Goal: Task Accomplishment & Management: Manage account settings

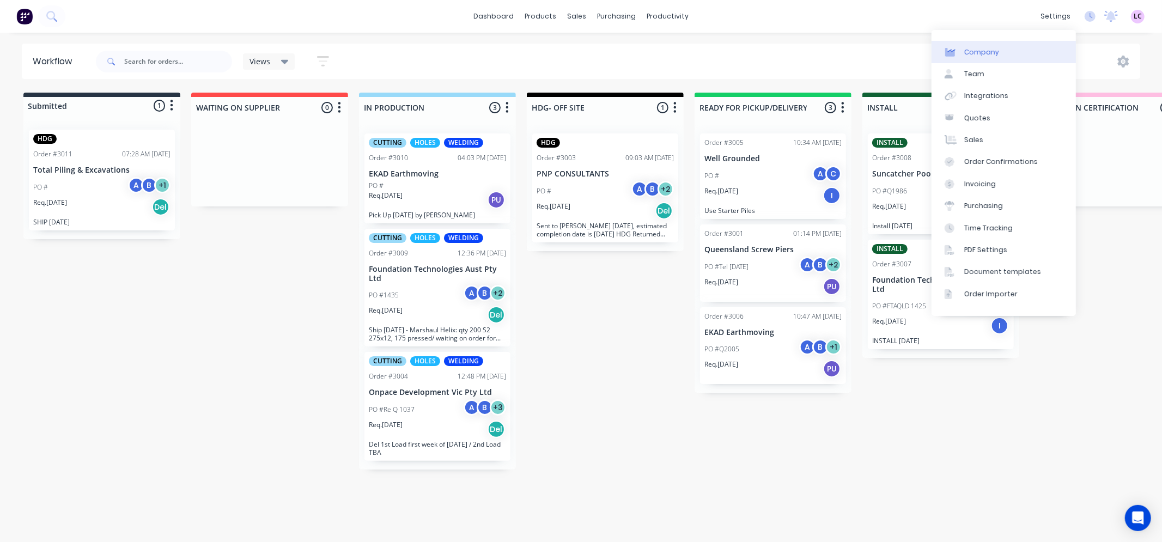
click at [978, 55] on div "Company" at bounding box center [982, 52] width 35 height 10
select select "AU"
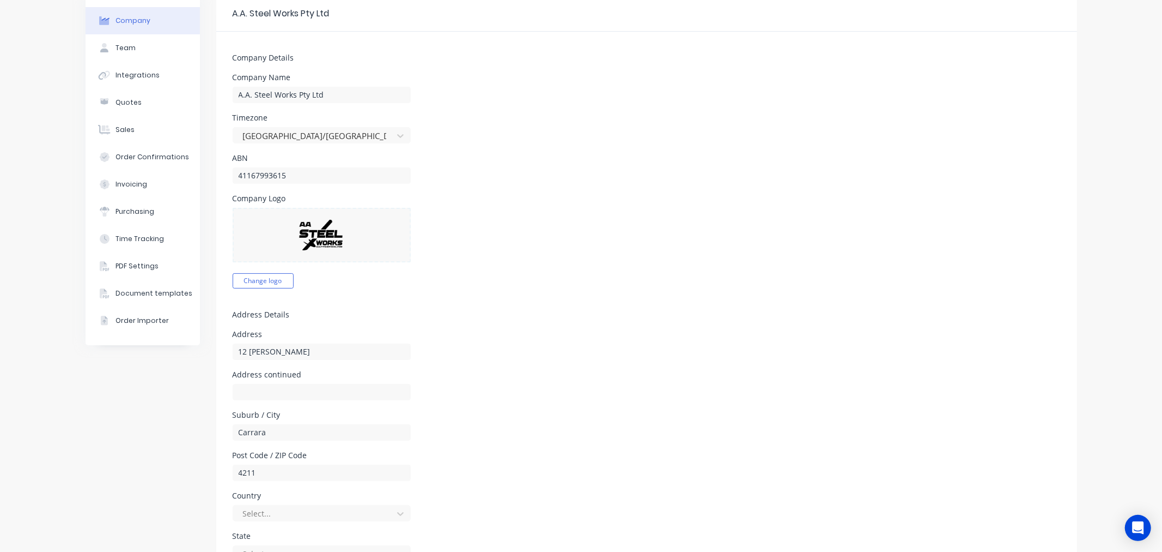
scroll to position [181, 0]
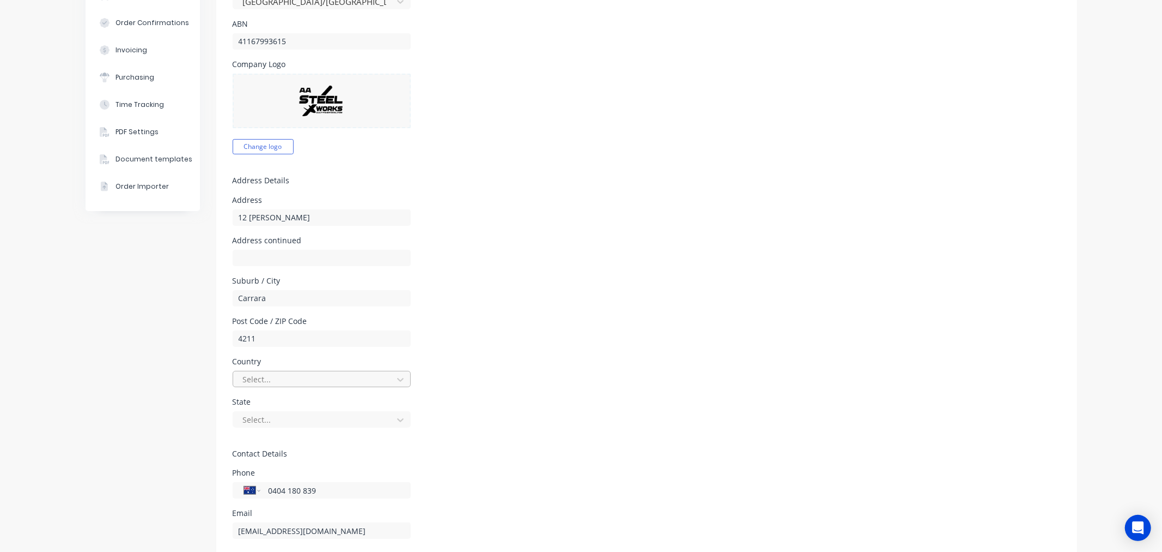
click at [365, 376] on div at bounding box center [315, 379] width 146 height 14
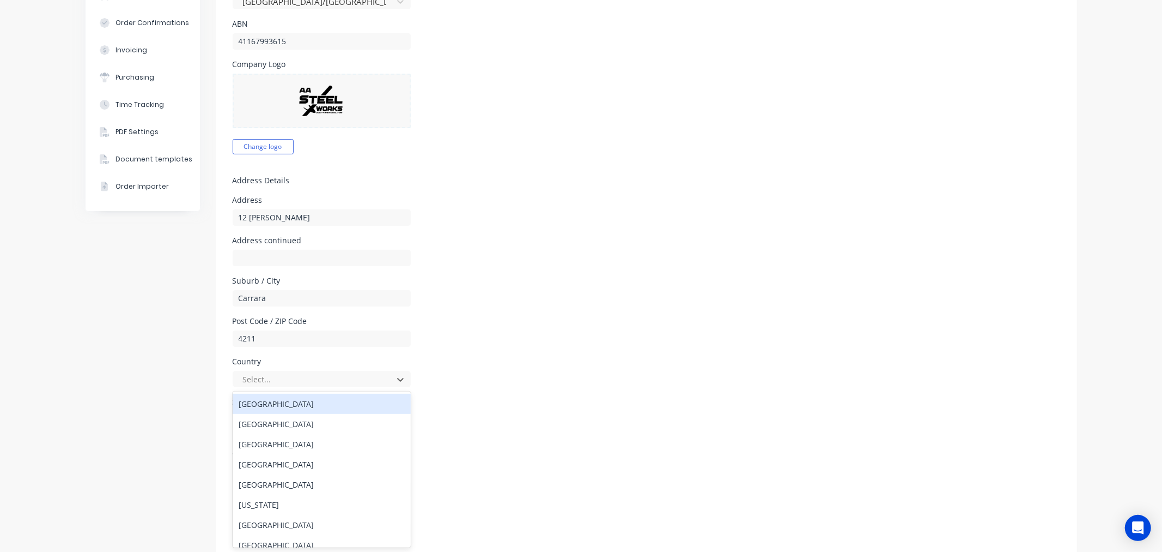
click at [302, 398] on div "[GEOGRAPHIC_DATA]" at bounding box center [322, 403] width 178 height 20
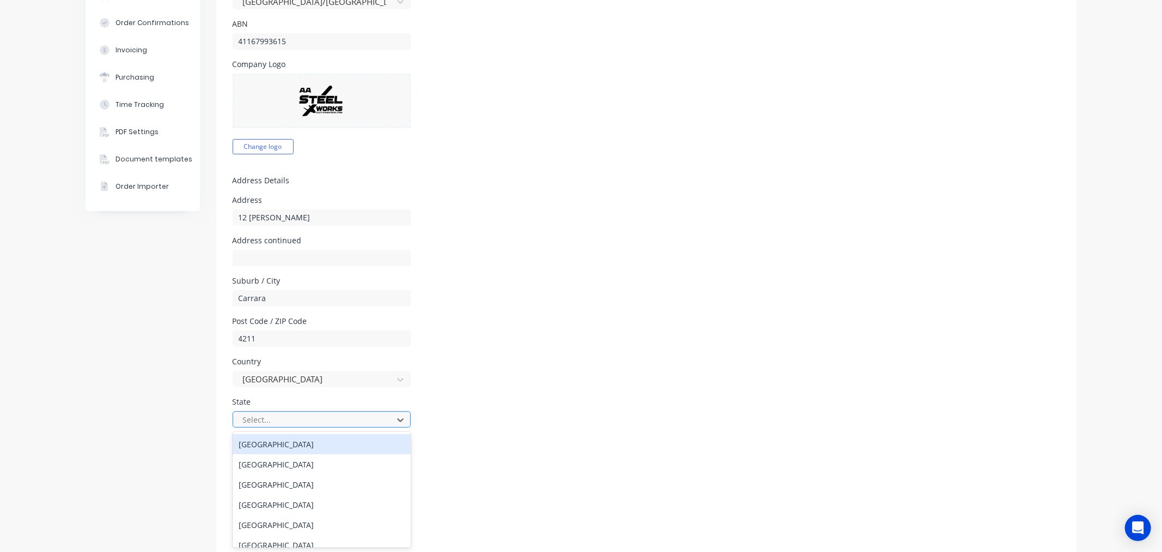
click at [380, 418] on div at bounding box center [315, 420] width 146 height 14
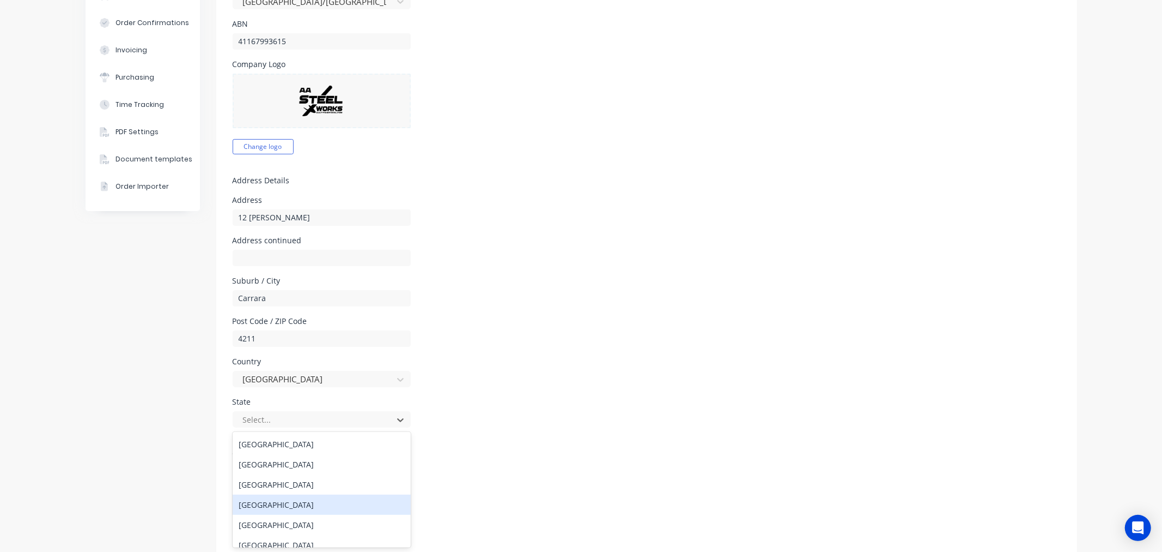
click at [307, 502] on div "[GEOGRAPHIC_DATA]" at bounding box center [322, 504] width 178 height 20
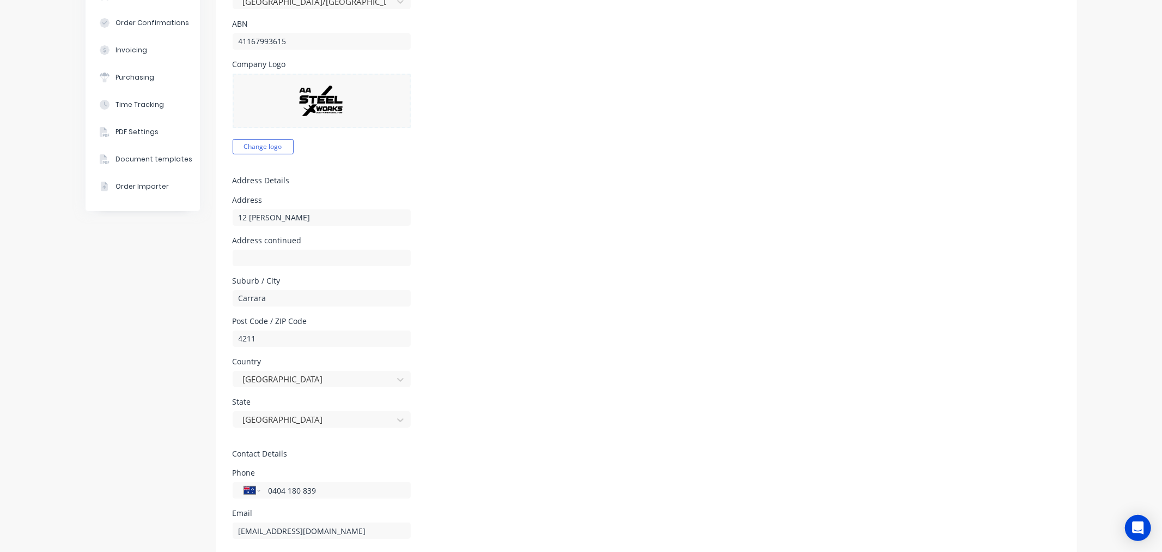
click at [523, 426] on div "State [GEOGRAPHIC_DATA]" at bounding box center [647, 412] width 828 height 29
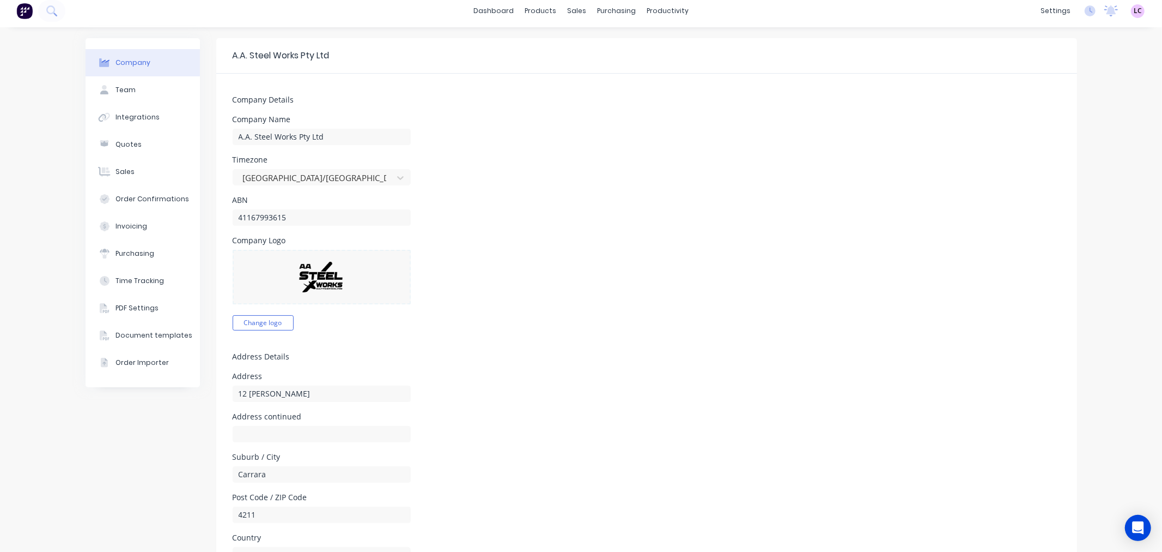
scroll to position [0, 0]
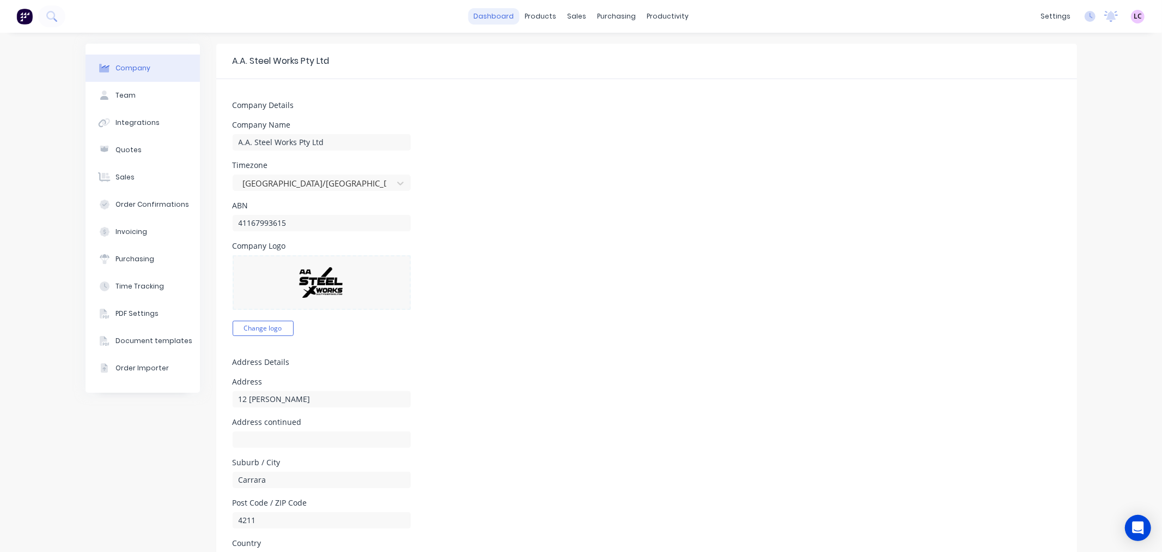
click at [484, 17] on link "dashboard" at bounding box center [493, 16] width 51 height 16
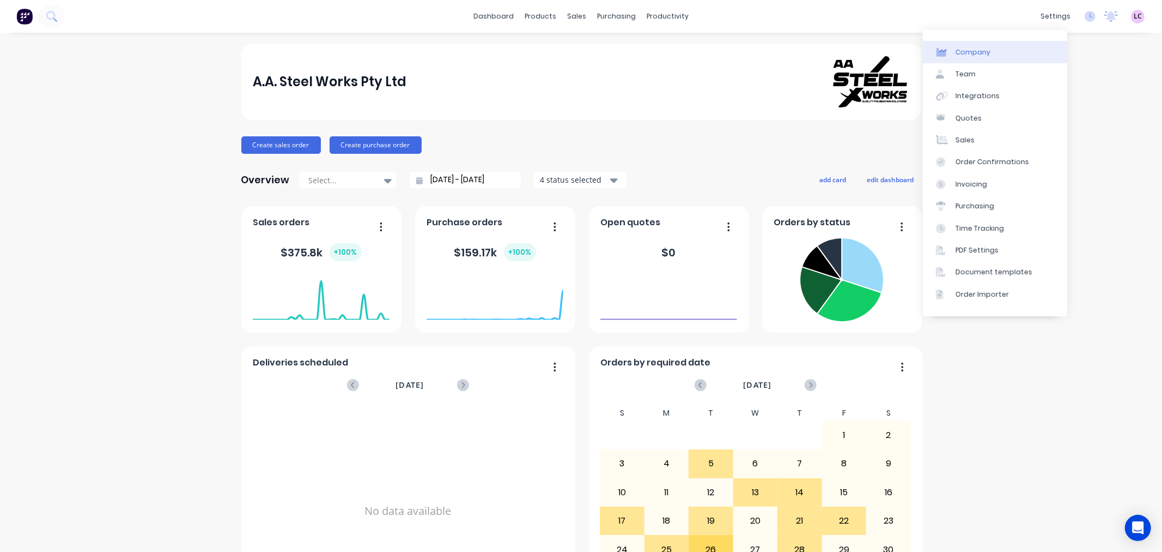
click at [990, 49] on link "Company" at bounding box center [995, 52] width 144 height 22
select select "AU"
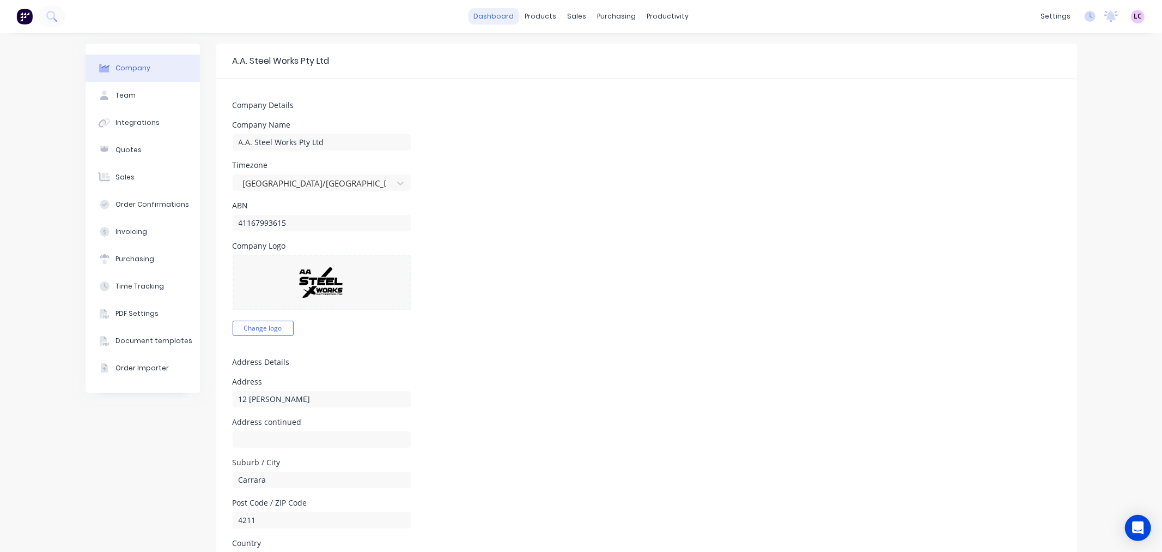
click at [496, 16] on link "dashboard" at bounding box center [493, 16] width 51 height 16
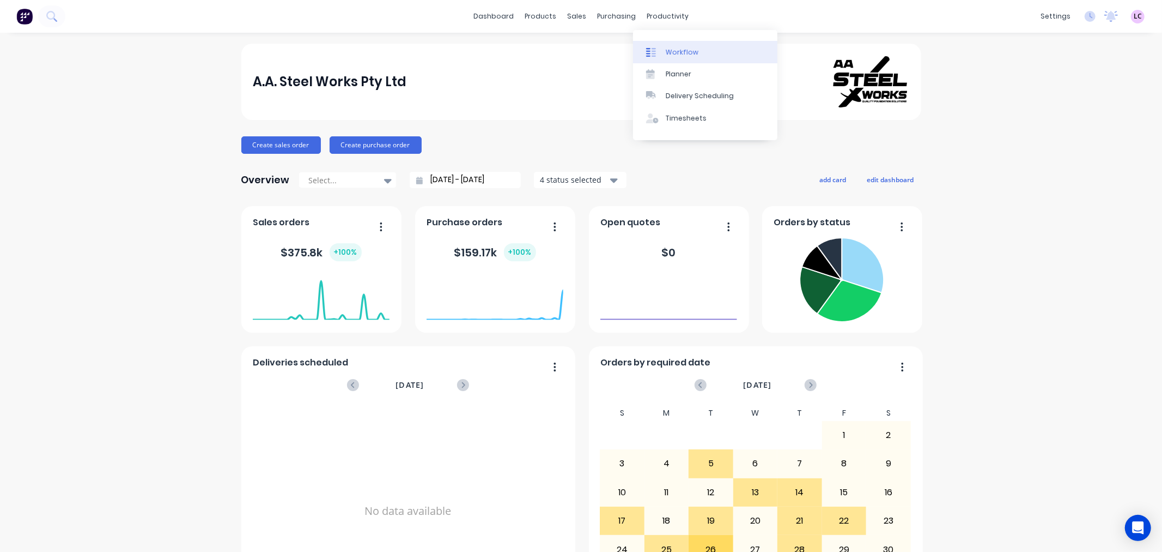
click at [666, 53] on div "Workflow" at bounding box center [682, 52] width 33 height 10
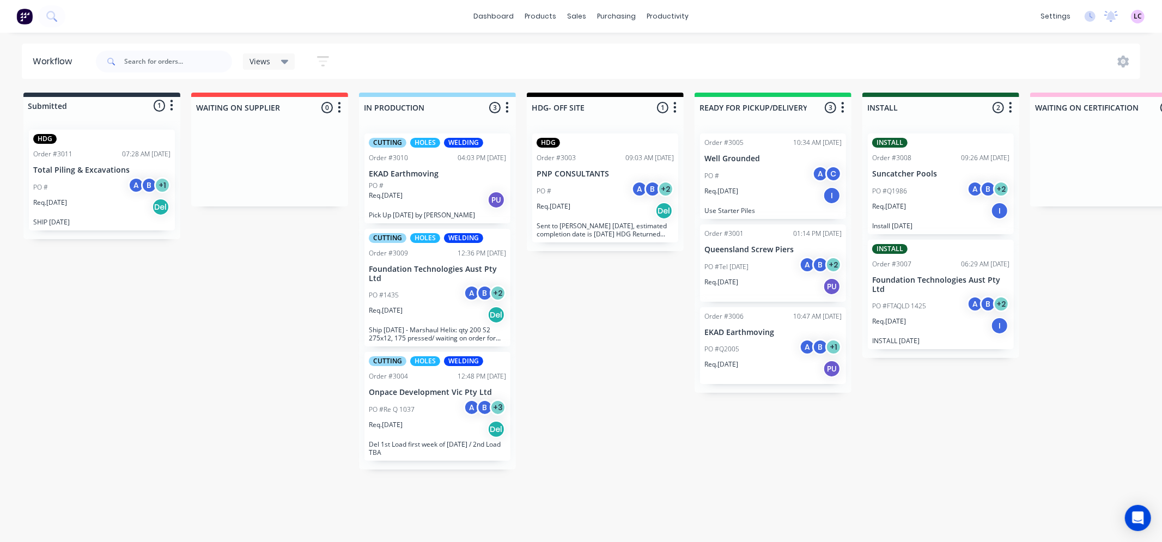
click at [416, 294] on div "PO #1435 A B + 2" at bounding box center [437, 295] width 137 height 21
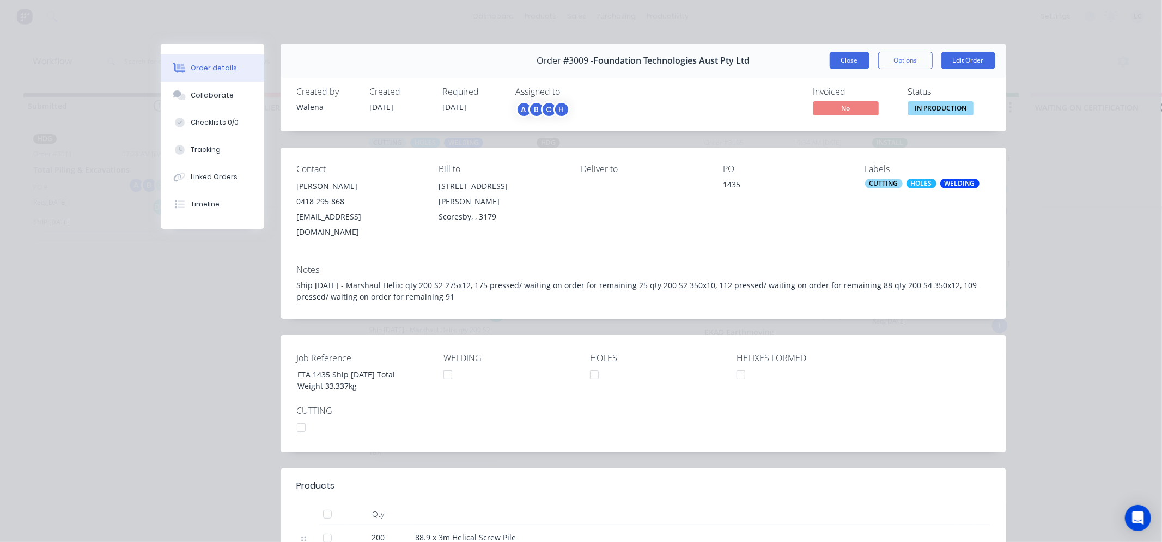
click at [847, 67] on button "Close" at bounding box center [850, 60] width 40 height 17
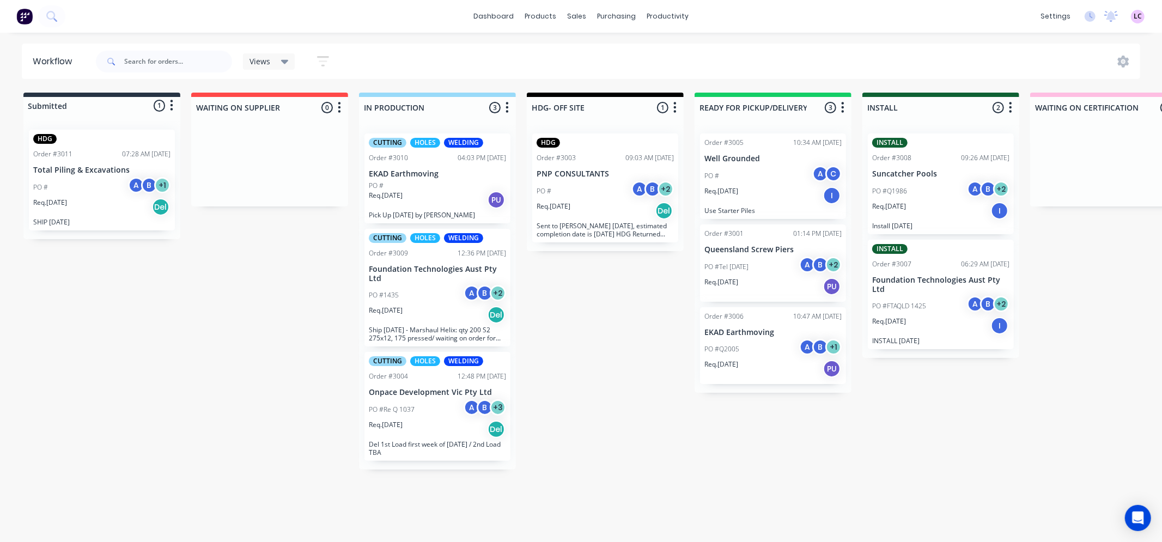
click at [397, 405] on p "PO #Re Q 1037" at bounding box center [392, 410] width 46 height 10
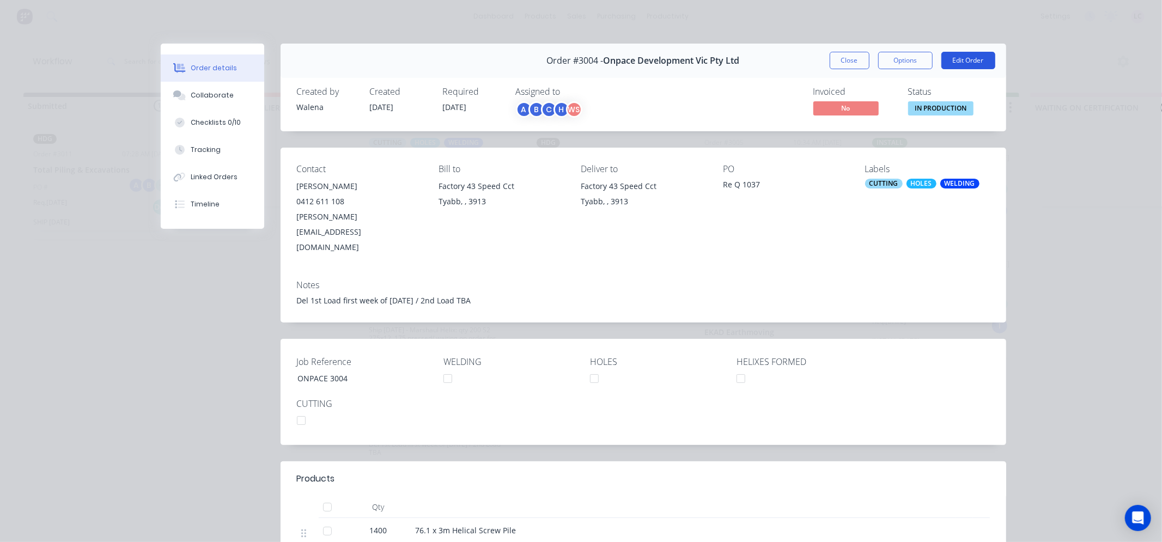
click at [960, 61] on button "Edit Order" at bounding box center [969, 60] width 54 height 17
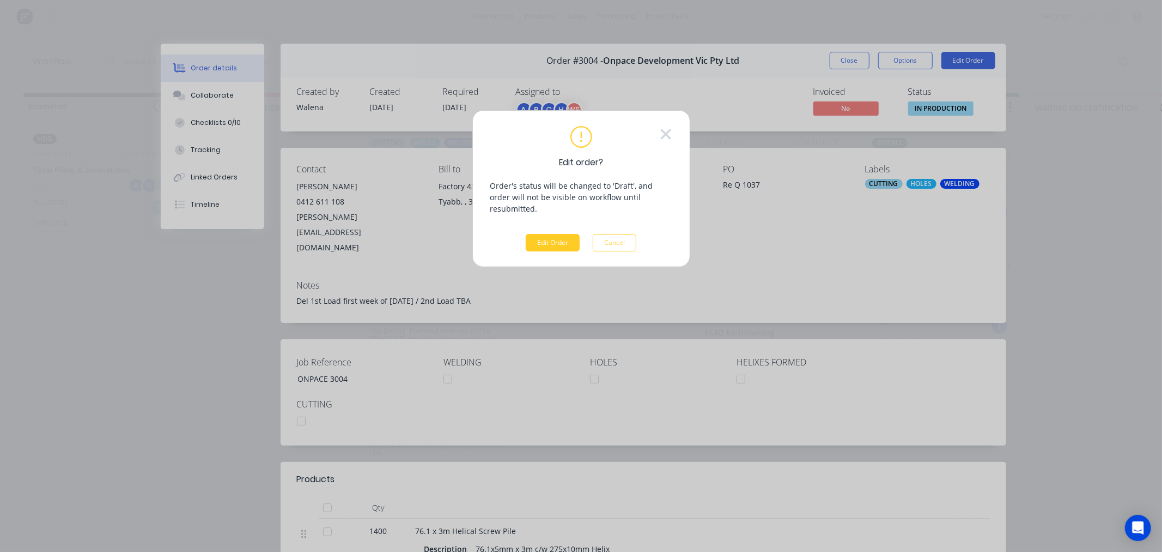
click at [546, 234] on button "Edit Order" at bounding box center [553, 242] width 54 height 17
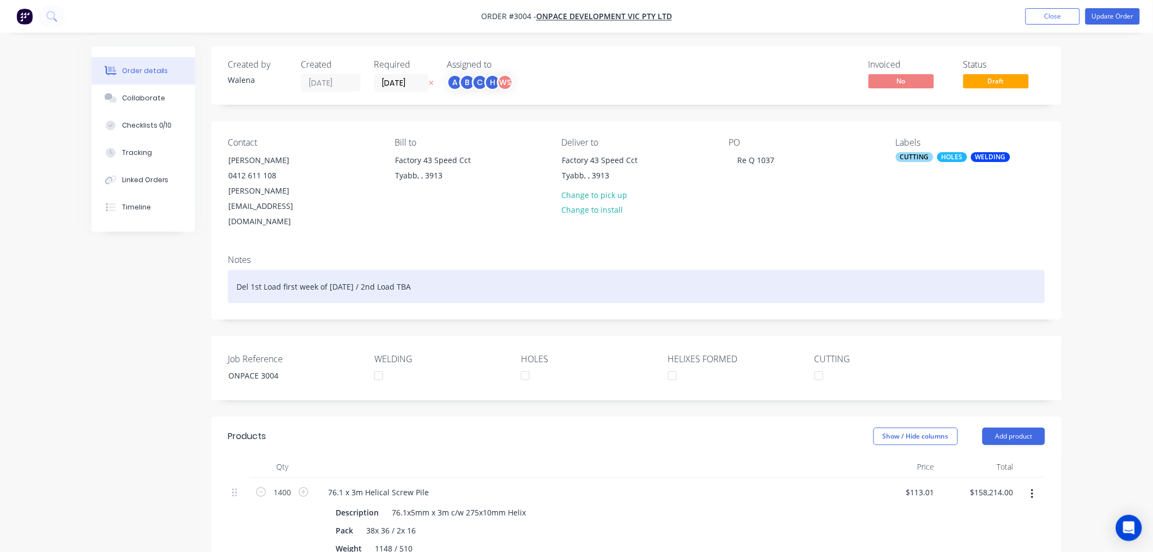
click at [432, 270] on div "Del 1st Load first week of [DATE] / 2nd Load TBA" at bounding box center [636, 286] width 817 height 33
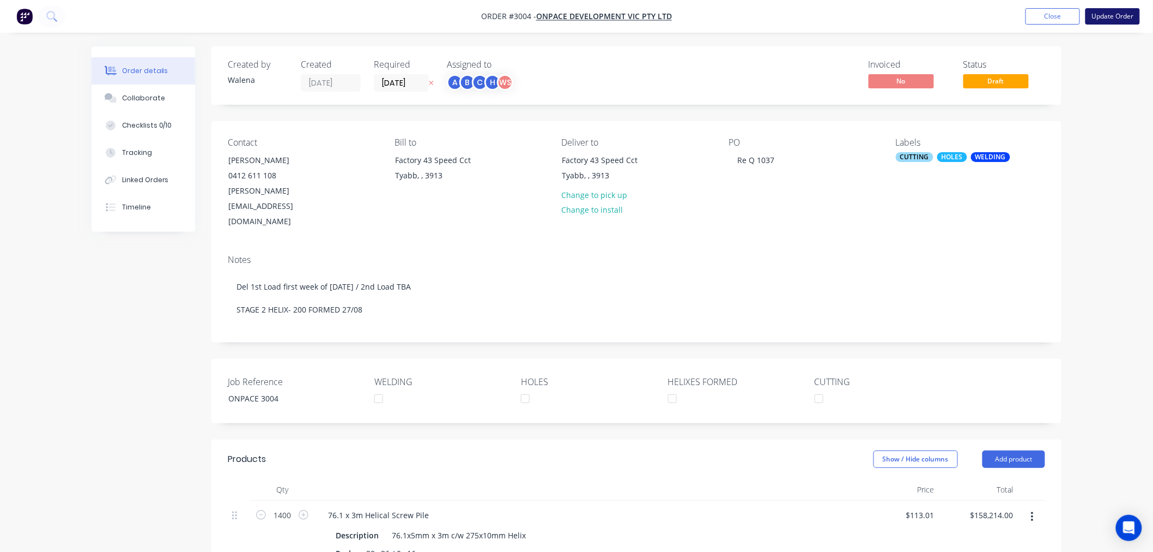
click at [1120, 9] on button "Update Order" at bounding box center [1113, 16] width 54 height 16
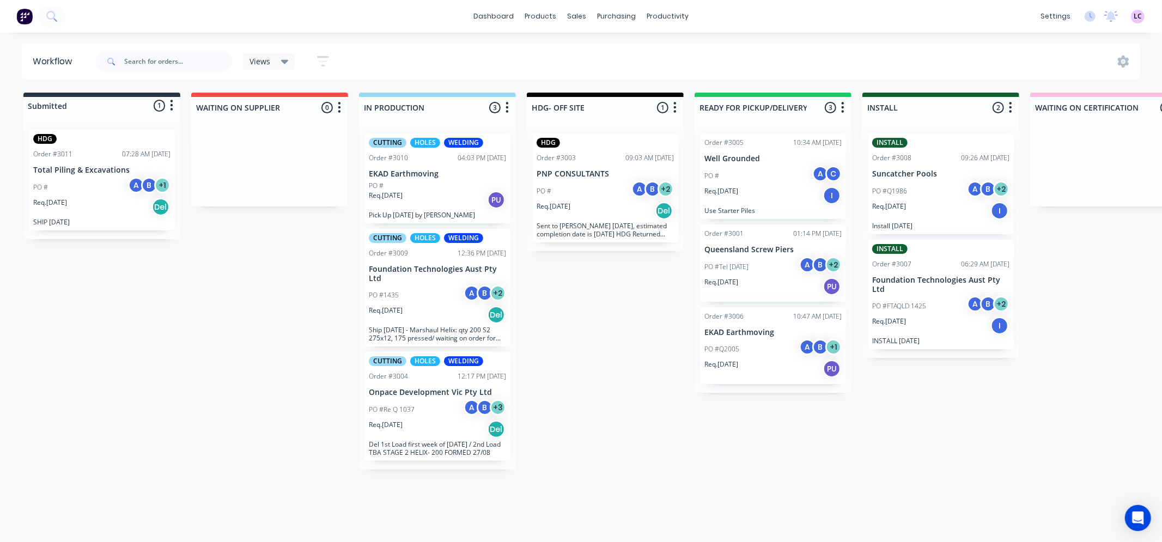
click at [443, 445] on p "Del 1st Load first week of [DATE] / 2nd Load TBA STAGE 2 HELIX- 200 FORMED 27/08" at bounding box center [437, 448] width 137 height 16
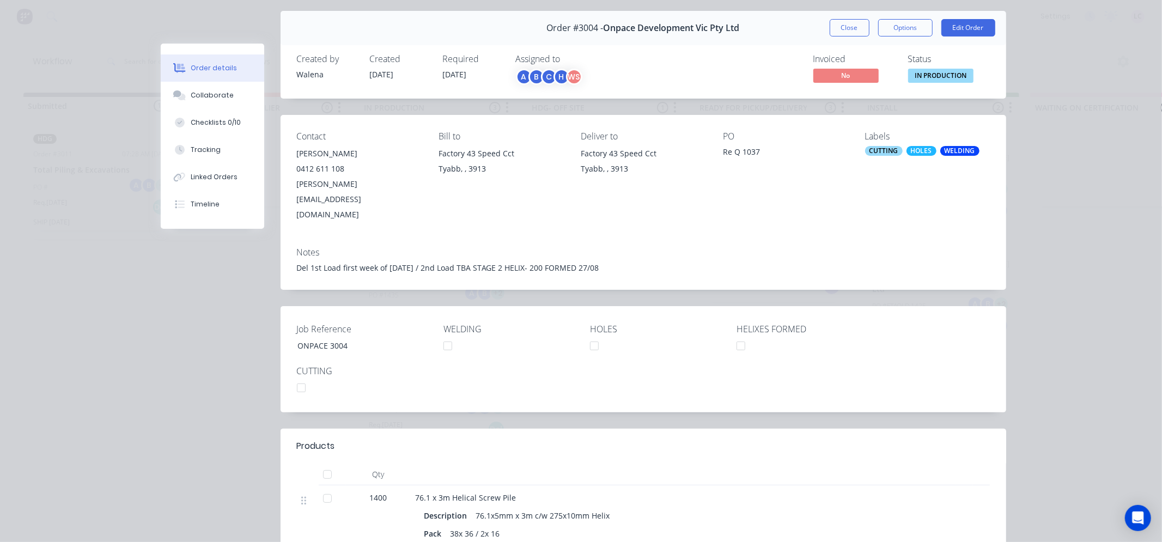
scroll to position [60, 0]
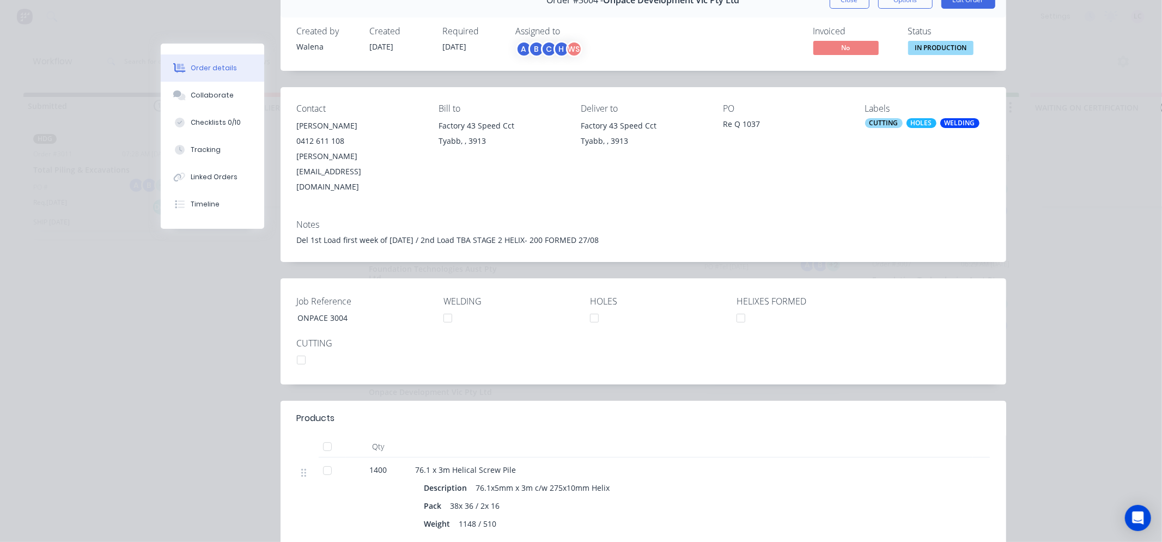
click at [537, 234] on div "Del 1st Load first week of [DATE] / 2nd Load TBA STAGE 2 HELIX- 200 FORMED 27/08" at bounding box center [643, 239] width 693 height 11
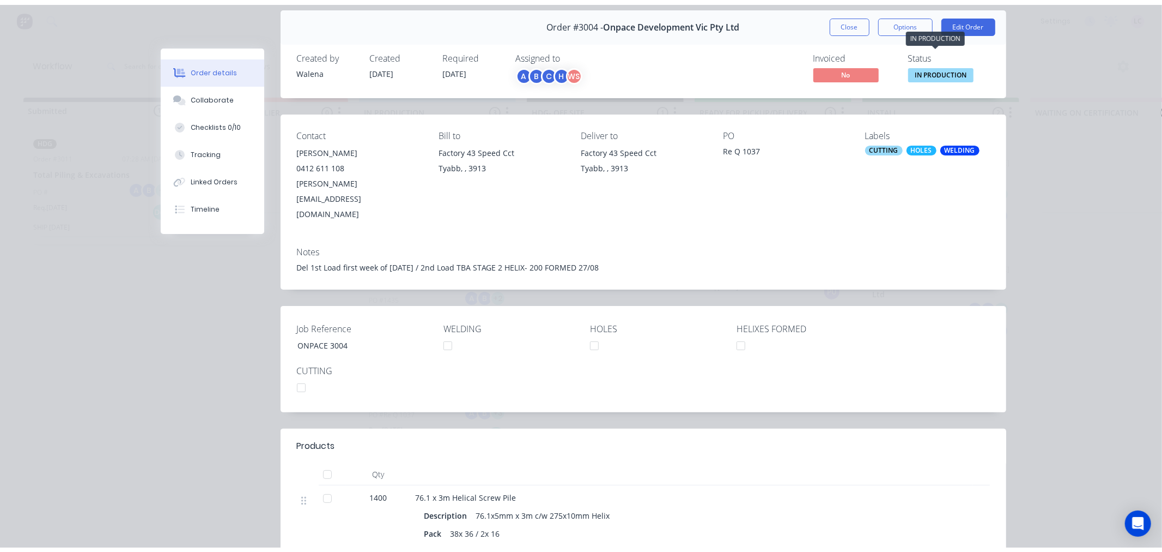
scroll to position [0, 0]
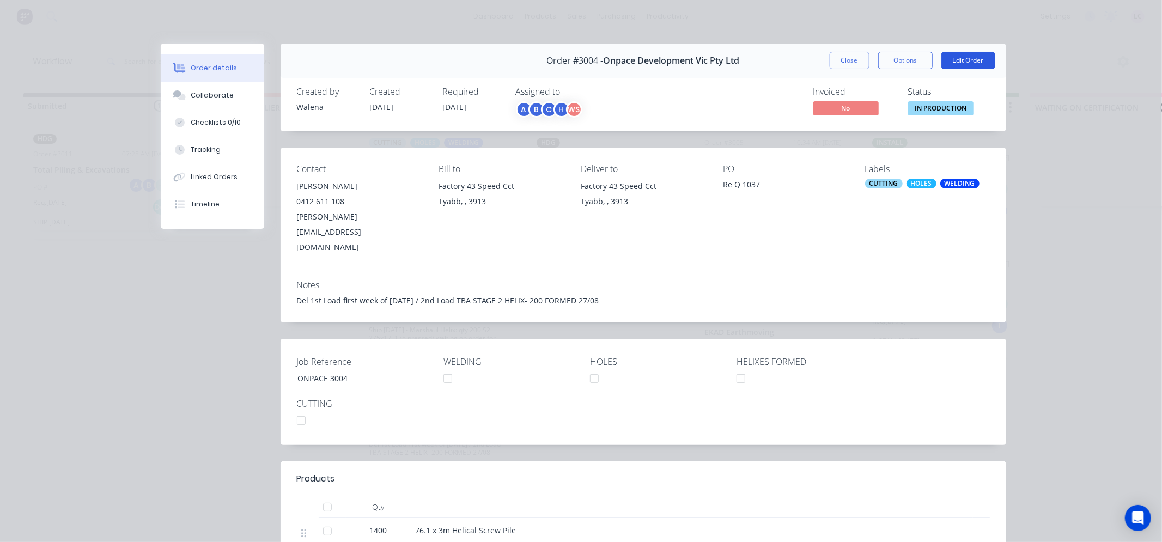
click at [974, 58] on button "Edit Order" at bounding box center [969, 60] width 54 height 17
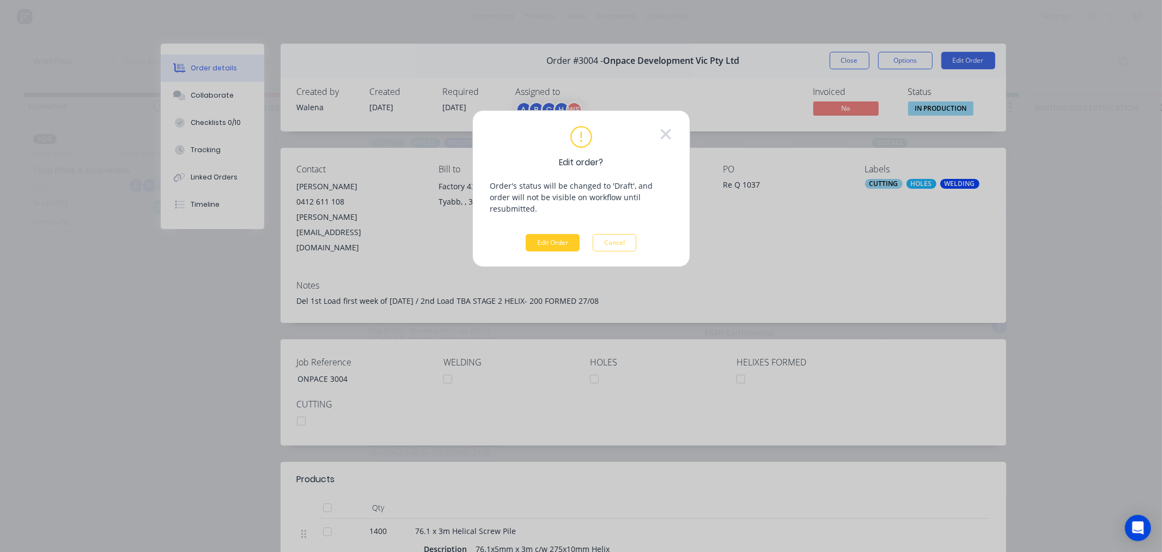
click at [571, 234] on button "Edit Order" at bounding box center [553, 242] width 54 height 17
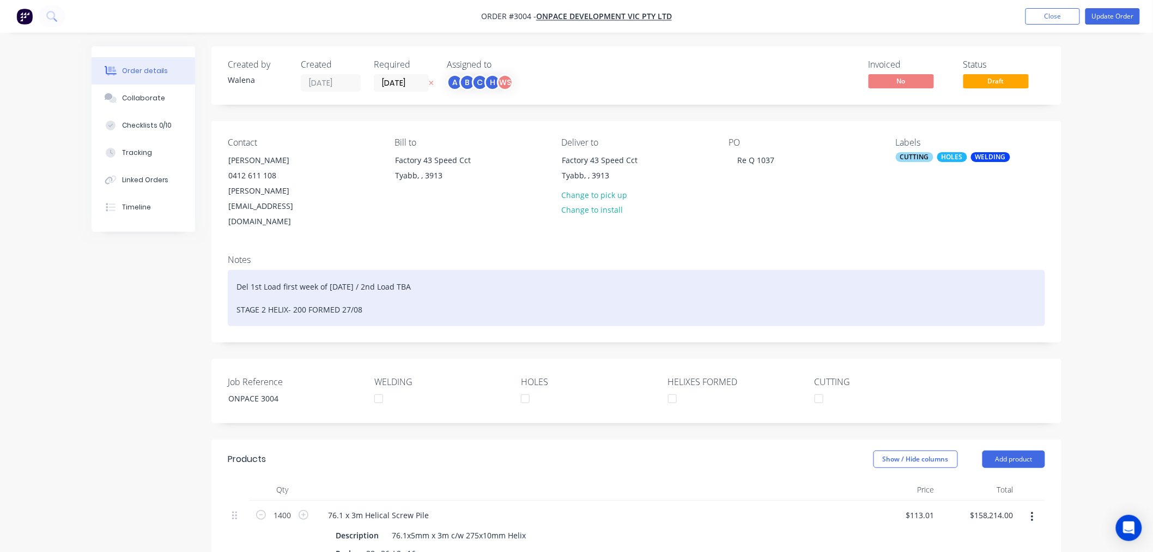
click at [298, 279] on div "Del 1st Load first week of [DATE] / 2nd Load TBA STAGE 2 HELIX- 200 FORMED 27/08" at bounding box center [636, 298] width 817 height 56
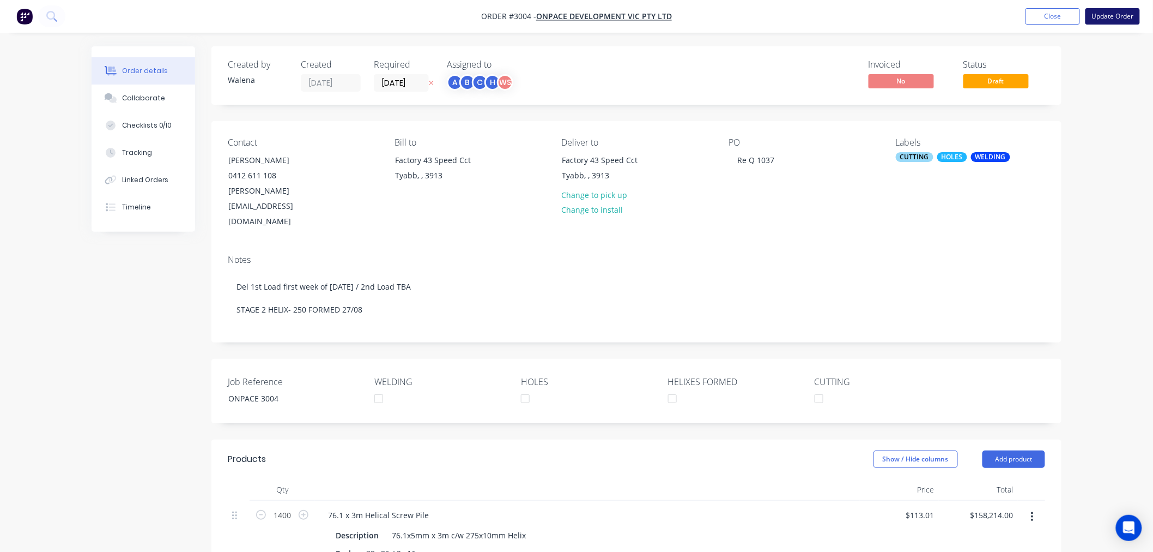
click at [1112, 9] on button "Update Order" at bounding box center [1113, 16] width 54 height 16
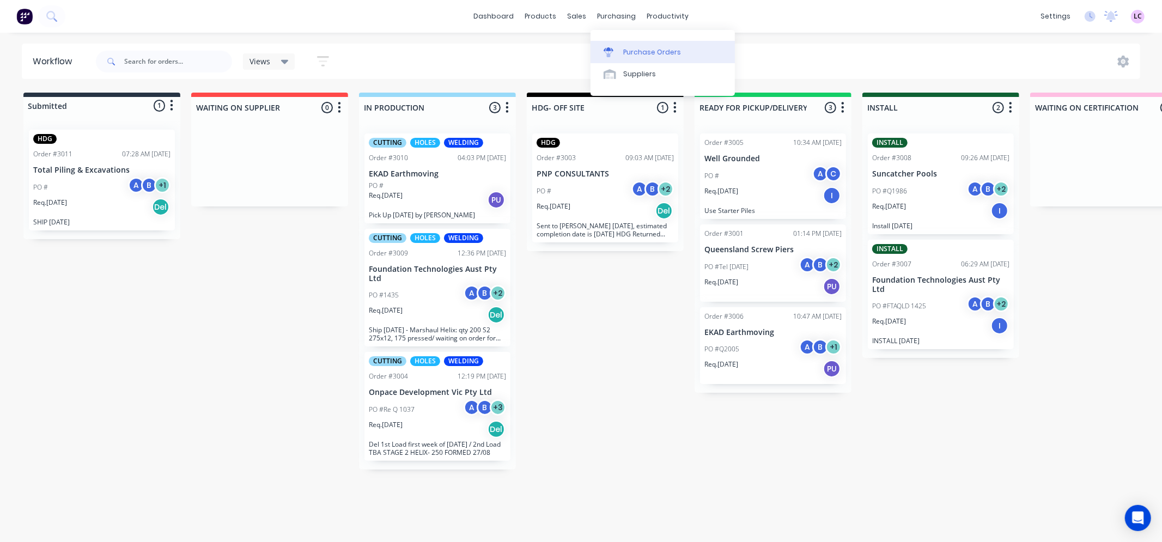
click at [634, 47] on div "Purchase Orders" at bounding box center [652, 52] width 58 height 10
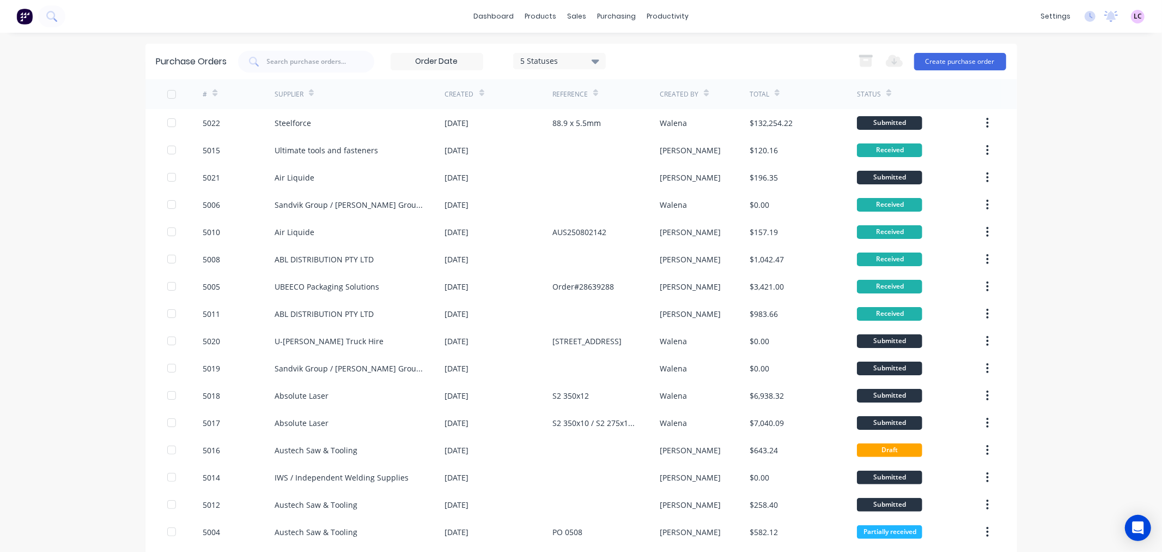
click at [597, 62] on div "5 Statuses" at bounding box center [559, 61] width 93 height 16
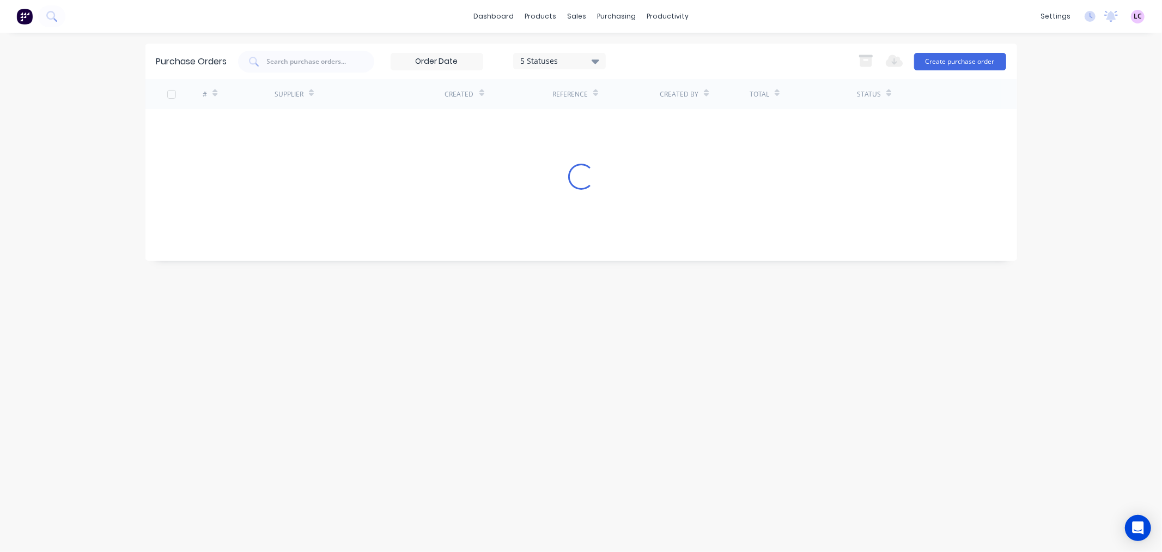
click at [75, 101] on div "dashboard products sales purchasing productivity dashboard products Product Cat…" at bounding box center [581, 276] width 1162 height 552
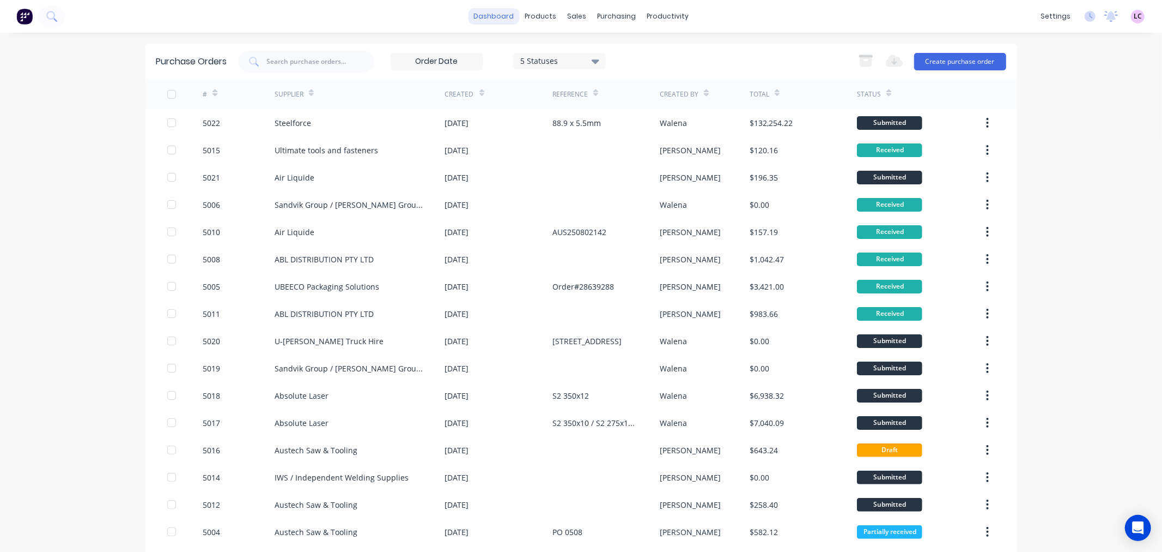
click at [500, 9] on link "dashboard" at bounding box center [493, 16] width 51 height 16
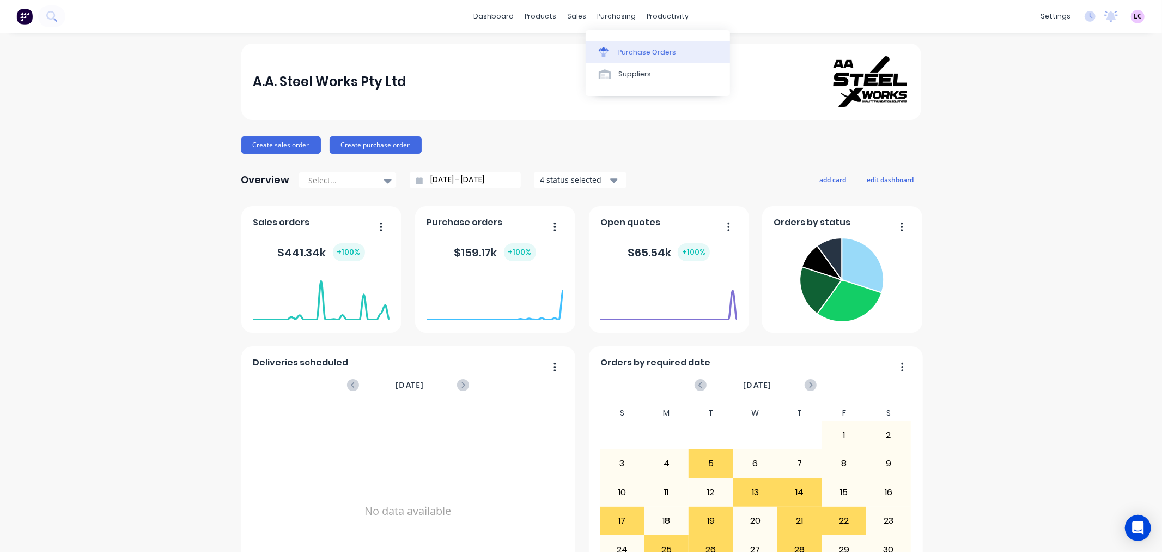
click at [616, 43] on link "Purchase Orders" at bounding box center [658, 52] width 144 height 22
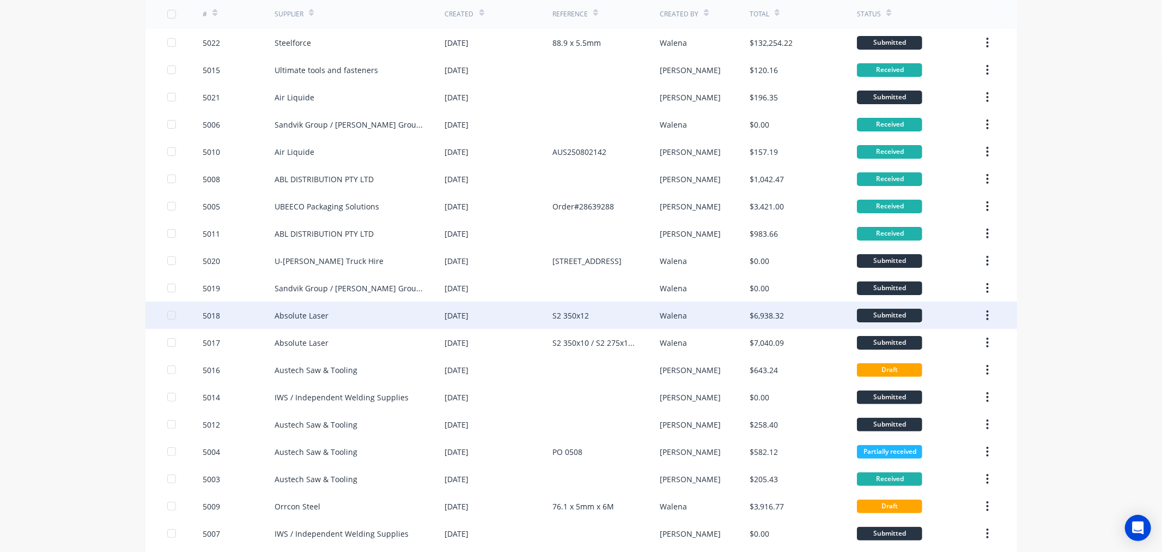
scroll to position [167, 0]
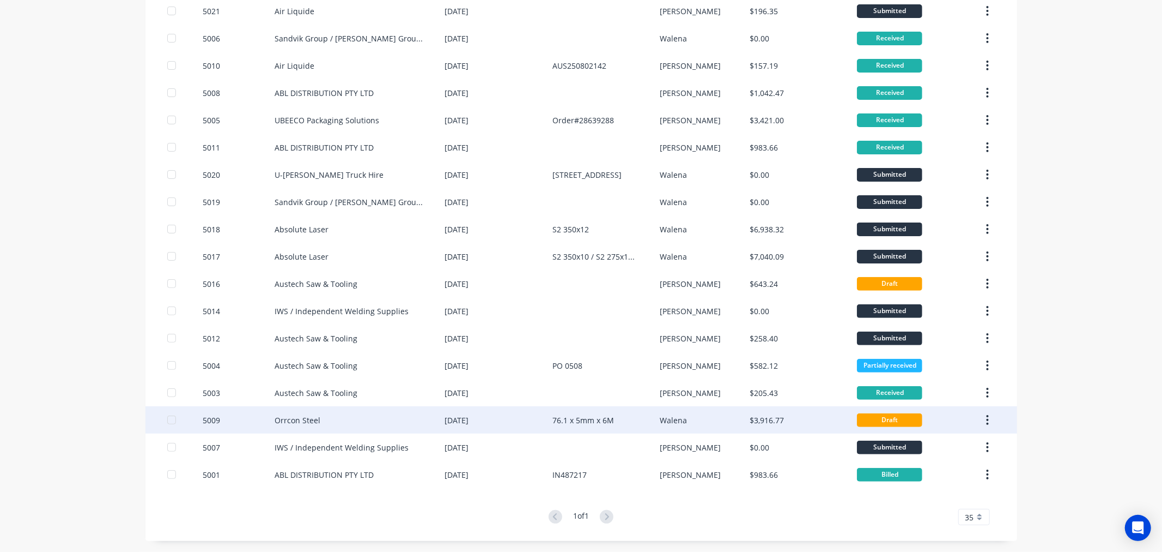
click at [756, 416] on div "$3,916.77" at bounding box center [767, 419] width 34 height 11
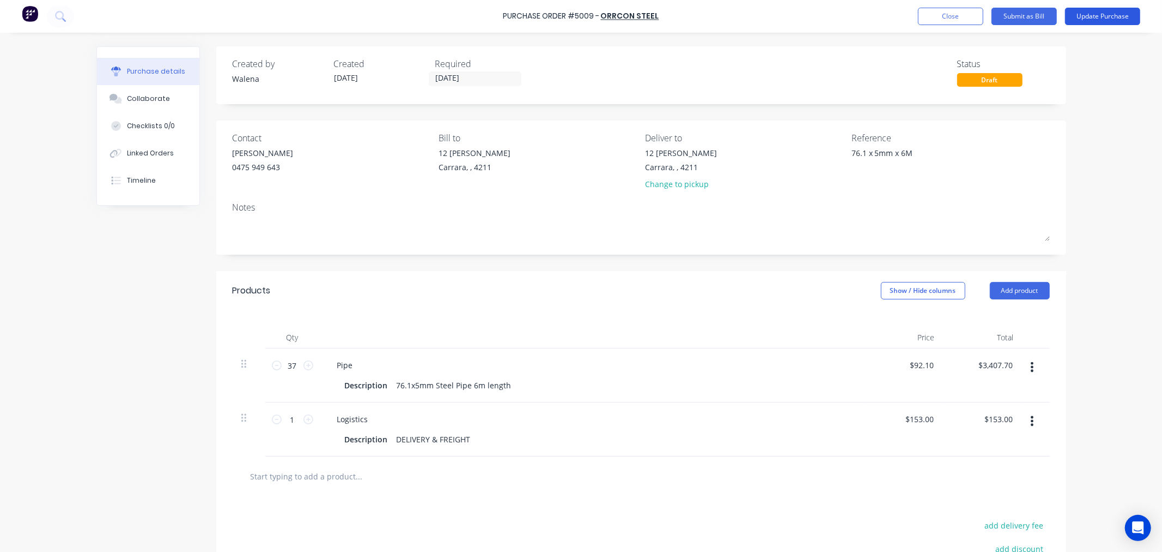
click at [1104, 15] on button "Update Purchase" at bounding box center [1102, 16] width 75 height 17
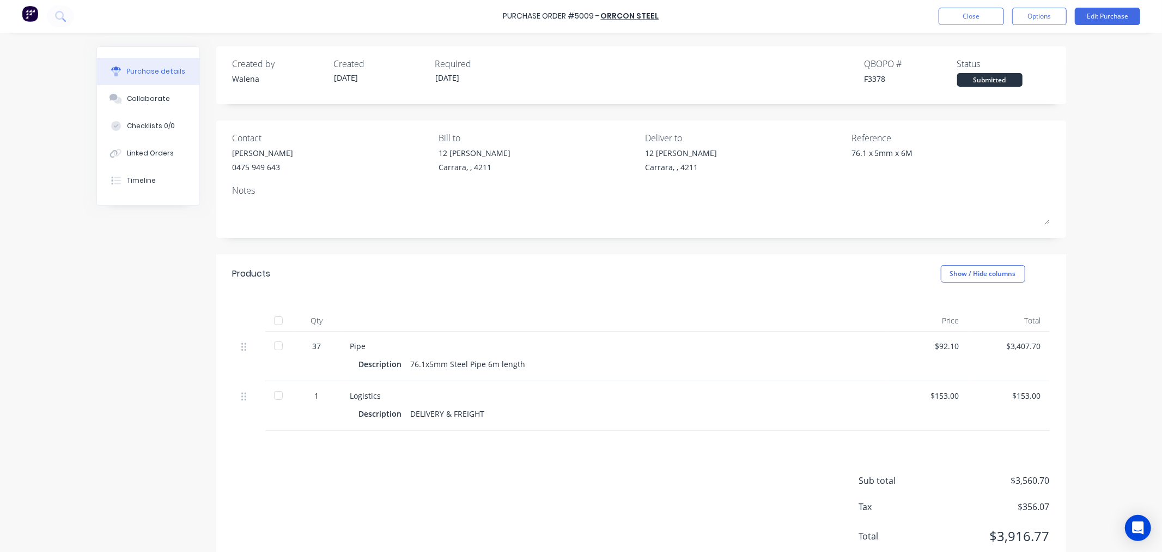
click at [271, 317] on div at bounding box center [279, 321] width 22 height 22
type textarea "x"
click at [985, 14] on button "Close" at bounding box center [971, 16] width 65 height 17
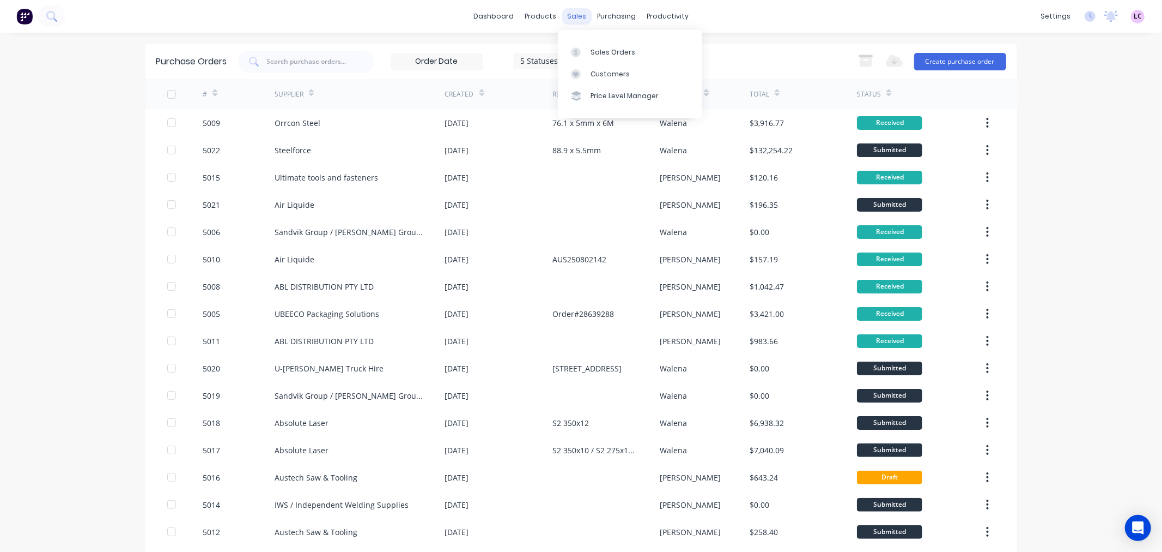
click at [568, 17] on div "sales" at bounding box center [577, 16] width 30 height 16
click at [596, 56] on div "Sales Orders" at bounding box center [613, 52] width 45 height 10
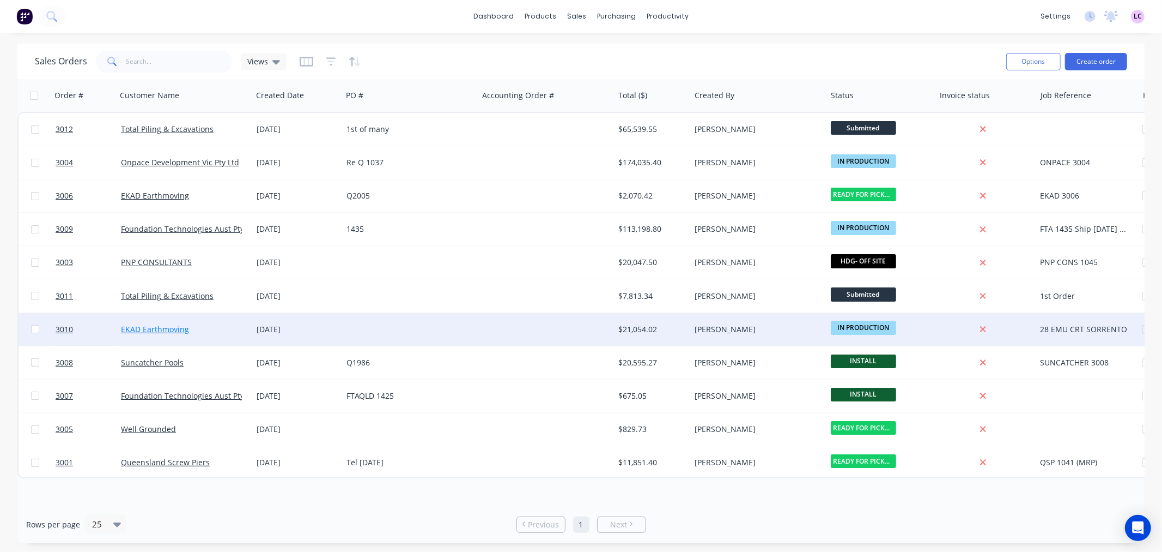
click at [177, 329] on link "EKAD Earthmoving" at bounding box center [155, 329] width 68 height 10
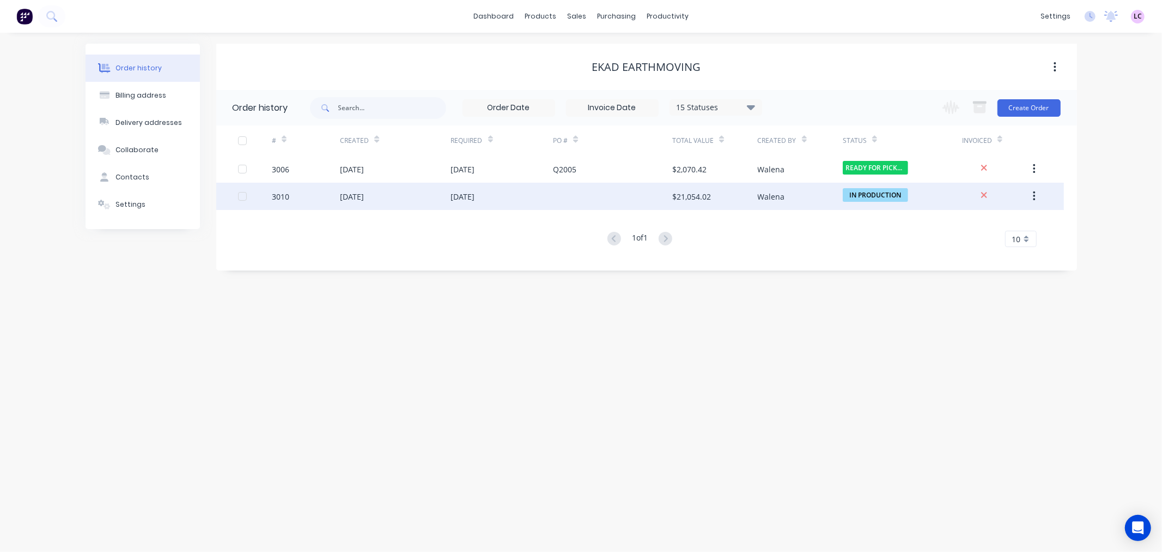
click at [287, 193] on div "3010" at bounding box center [280, 196] width 17 height 11
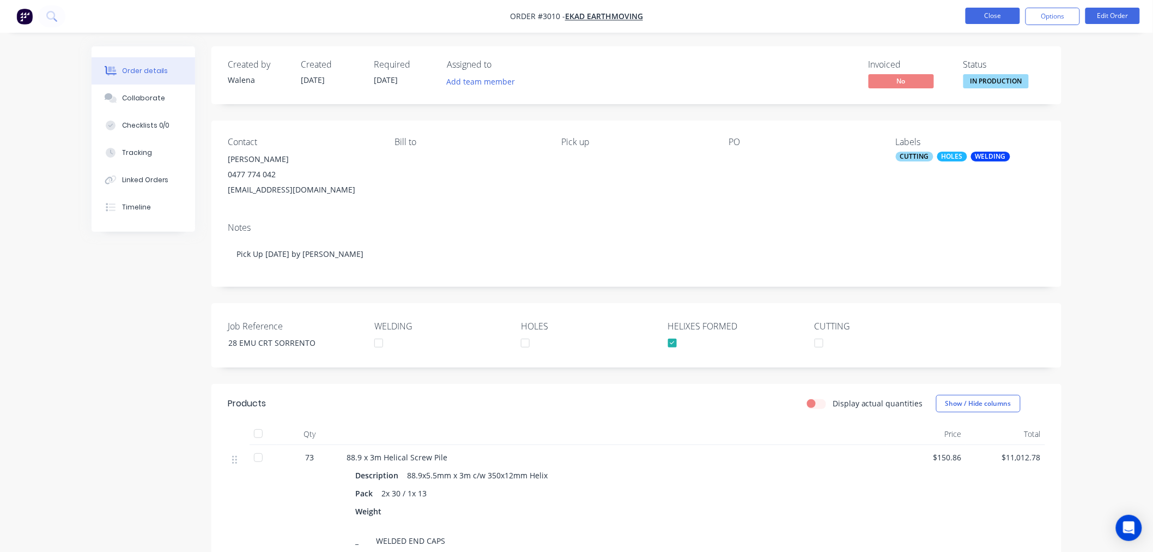
click at [979, 15] on button "Close" at bounding box center [993, 16] width 54 height 16
